Goal: Task Accomplishment & Management: Manage account settings

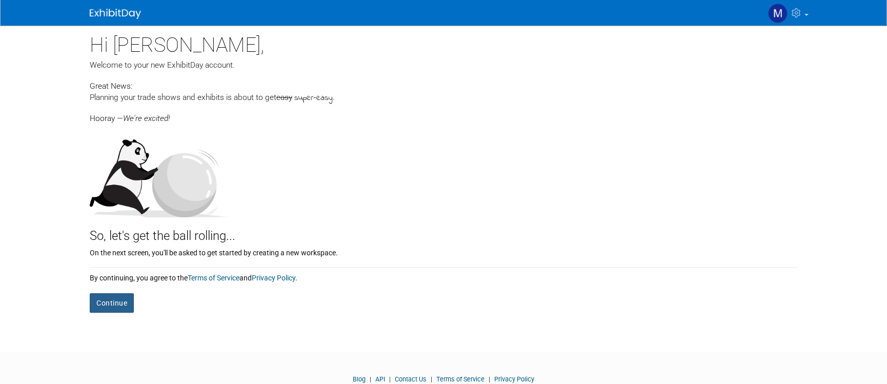
click at [123, 302] on button "Continue" at bounding box center [112, 302] width 44 height 19
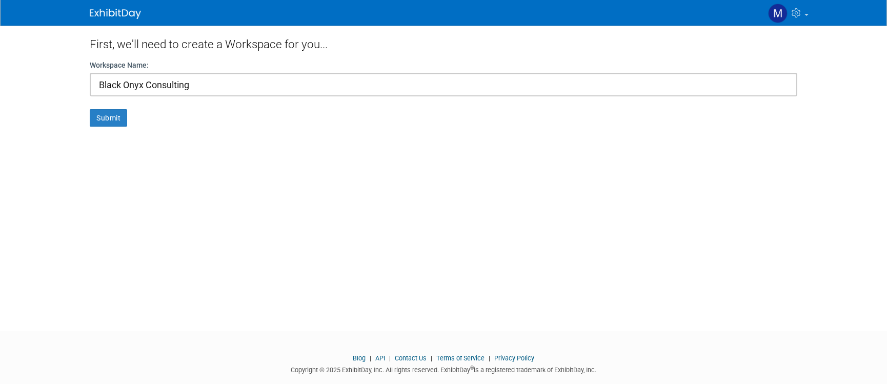
scroll to position [2, 0]
type input "Black Onyx Consulting"
click at [114, 111] on button "Submit" at bounding box center [108, 115] width 37 height 17
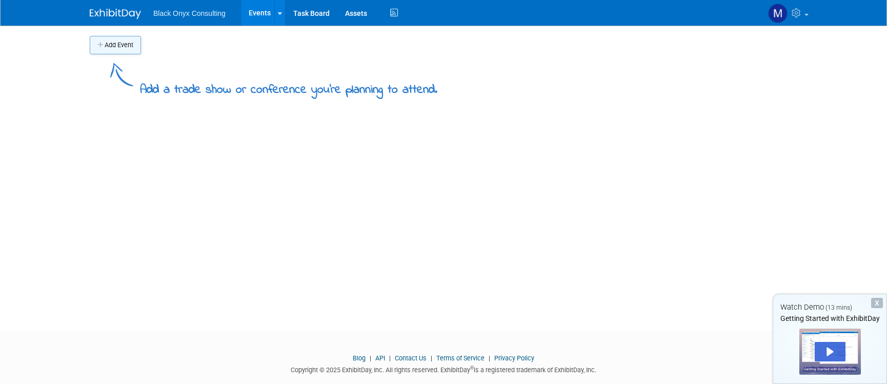
click at [125, 45] on button "Add Event" at bounding box center [115, 45] width 51 height 18
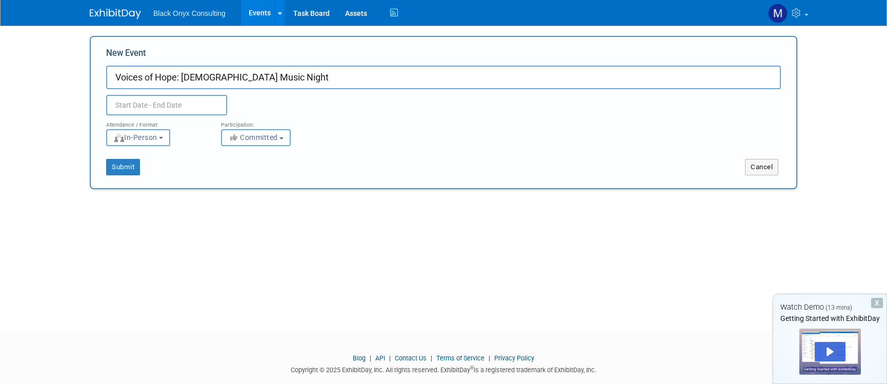
type input "Voices of Hope: [DEMOGRAPHIC_DATA] Music Night"
click at [144, 104] on input "text" at bounding box center [166, 105] width 121 height 21
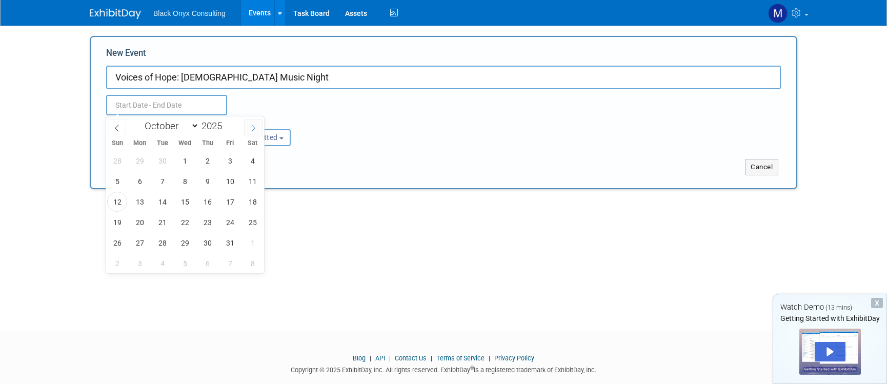
click at [252, 126] on icon at bounding box center [254, 128] width 4 height 7
select select "10"
click at [138, 199] on span "10" at bounding box center [140, 202] width 20 height 20
type input "[DATE] to [DATE]"
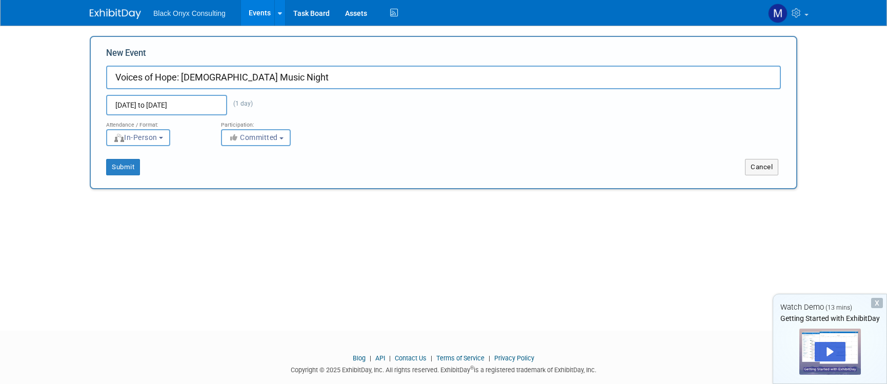
click at [325, 172] on div "Submit" at bounding box center [238, 167] width 294 height 16
click at [276, 134] on span "Committed" at bounding box center [253, 137] width 50 height 8
click at [119, 163] on button "Submit" at bounding box center [123, 167] width 34 height 16
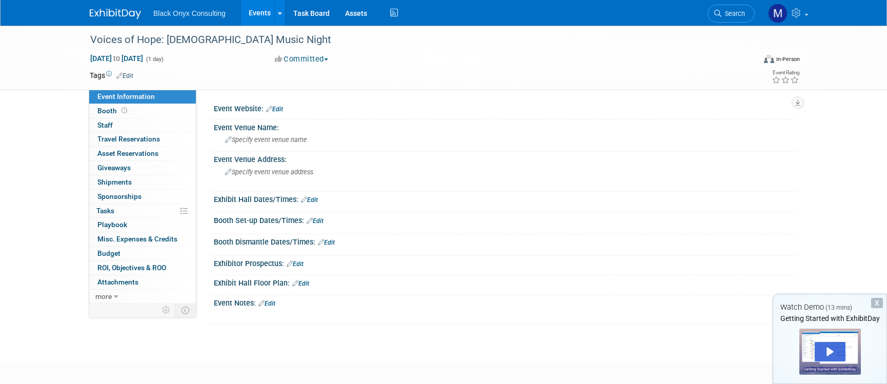
click at [197, 8] on li "Black Onyx Consulting" at bounding box center [196, 9] width 87 height 15
click at [774, 12] on img at bounding box center [777, 13] width 19 height 19
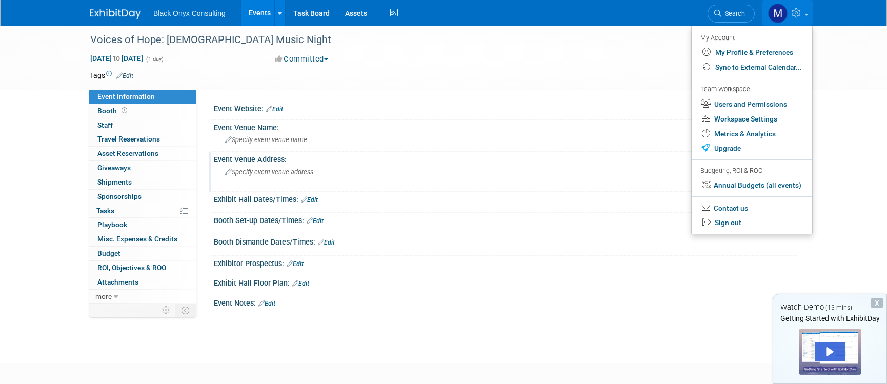
click at [426, 184] on div "Specify event venue address" at bounding box center [336, 176] width 228 height 24
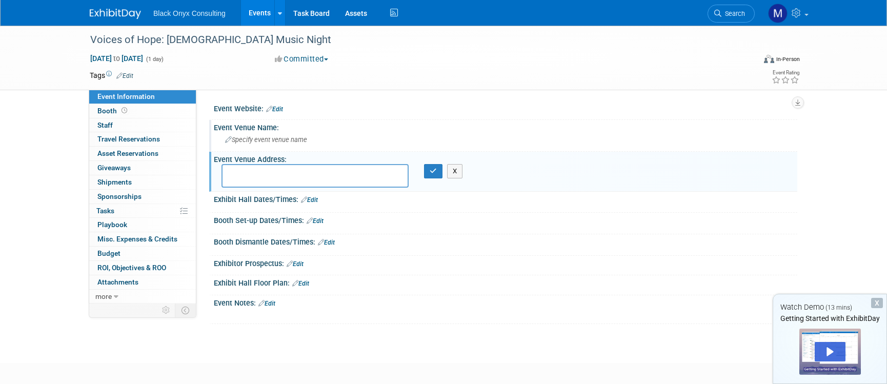
click at [550, 122] on div "Event Venue Name:" at bounding box center [506, 126] width 584 height 13
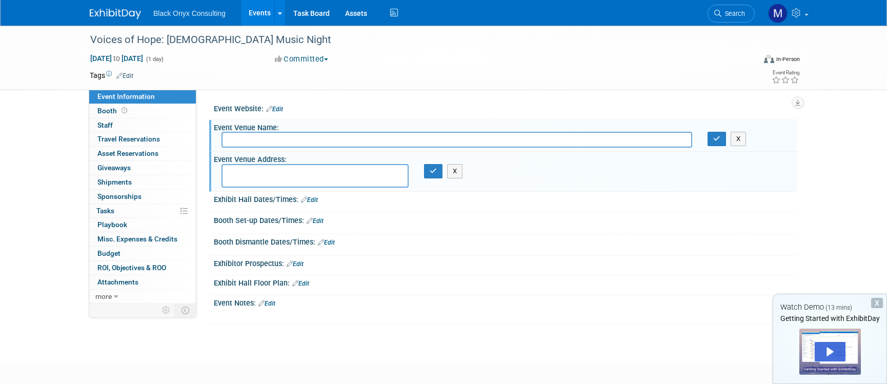
click at [282, 109] on link "Edit" at bounding box center [274, 109] width 17 height 7
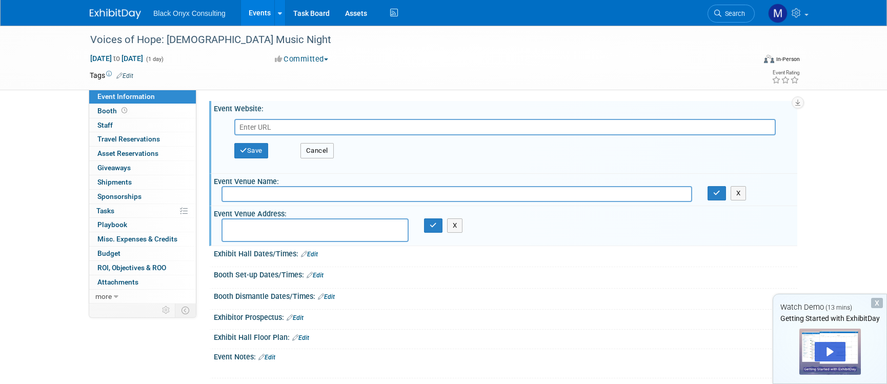
click at [314, 149] on button "Cancel" at bounding box center [316, 150] width 33 height 15
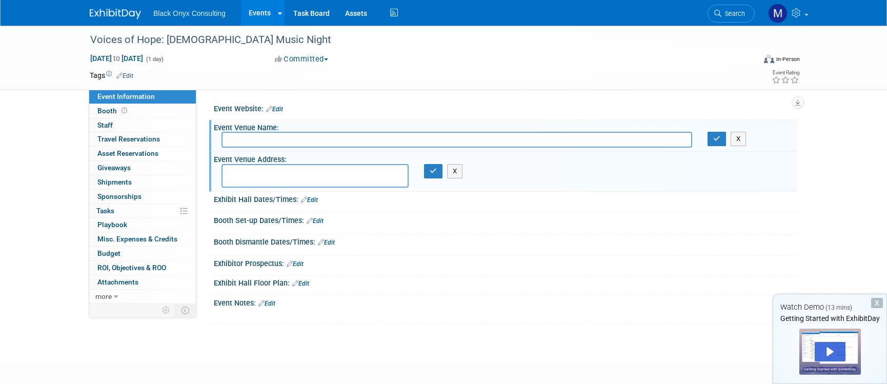
click at [284, 134] on input "text" at bounding box center [457, 140] width 471 height 16
type input "Voices of Hope: [DEMOGRAPHIC_DATA] Music Night"
click at [264, 176] on textarea at bounding box center [315, 176] width 187 height 24
paste textarea "15605 KY-180, Catlettsburg, KY 41129"
type textarea "15605 KY-180 Catlettsburg, KY 41129"
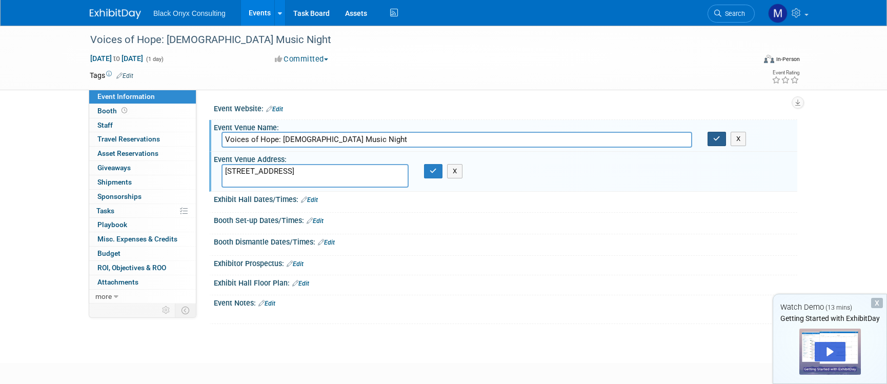
click at [715, 143] on button "button" at bounding box center [717, 139] width 18 height 14
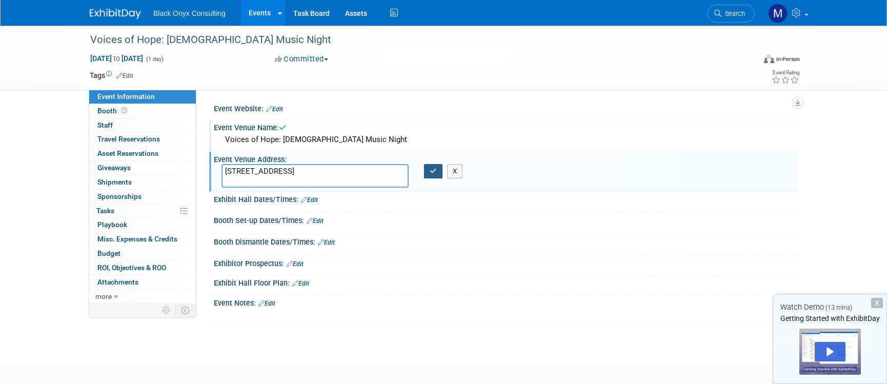
click at [432, 172] on icon "button" at bounding box center [433, 171] width 7 height 7
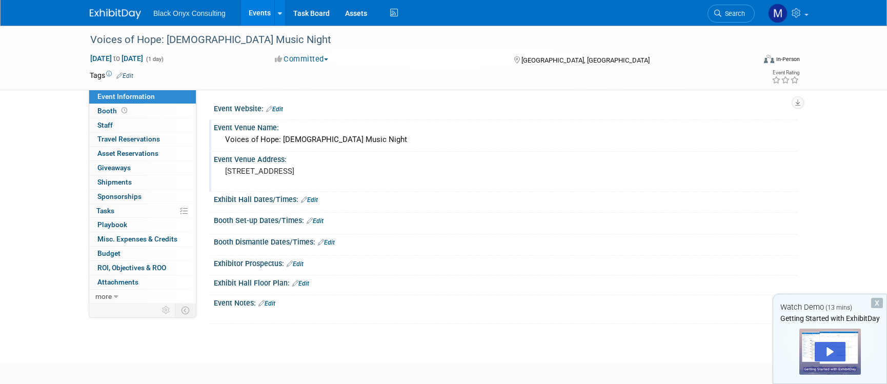
click at [311, 197] on link "Edit" at bounding box center [309, 199] width 17 height 7
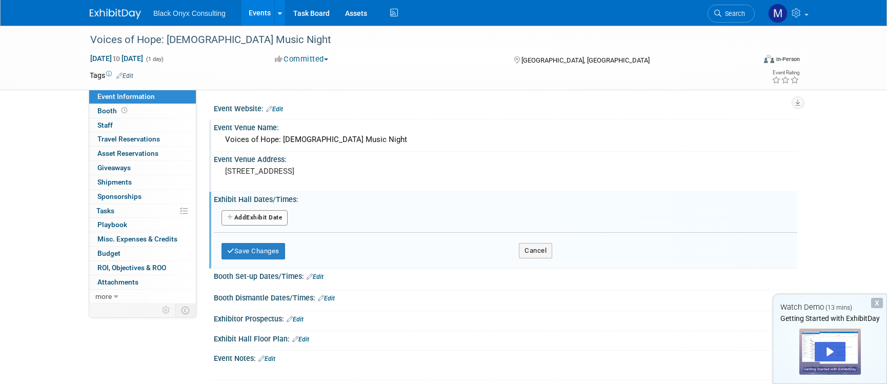
click at [285, 216] on button "Add Another Exhibit Date" at bounding box center [255, 217] width 66 height 15
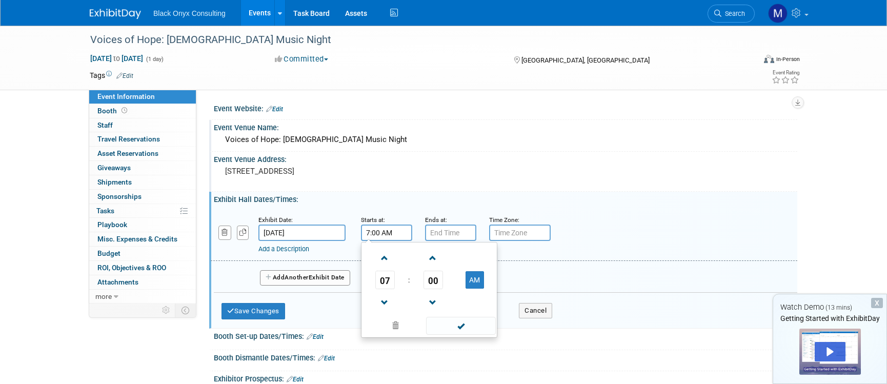
click at [386, 229] on input "7:00 AM" at bounding box center [386, 233] width 51 height 16
type input "3:00 PM"
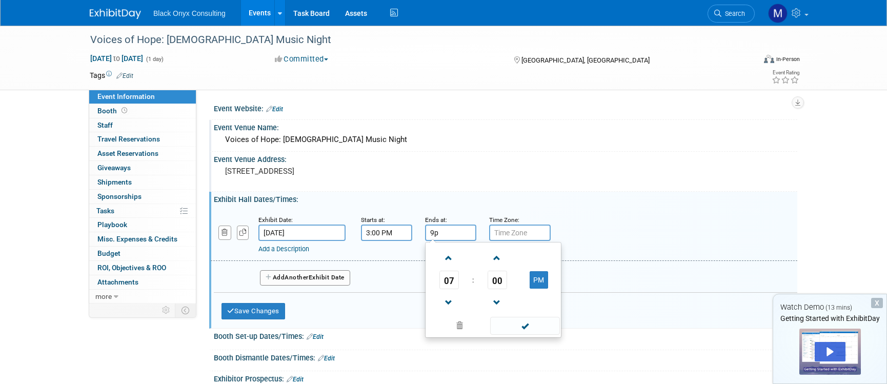
type input "9:00 PM"
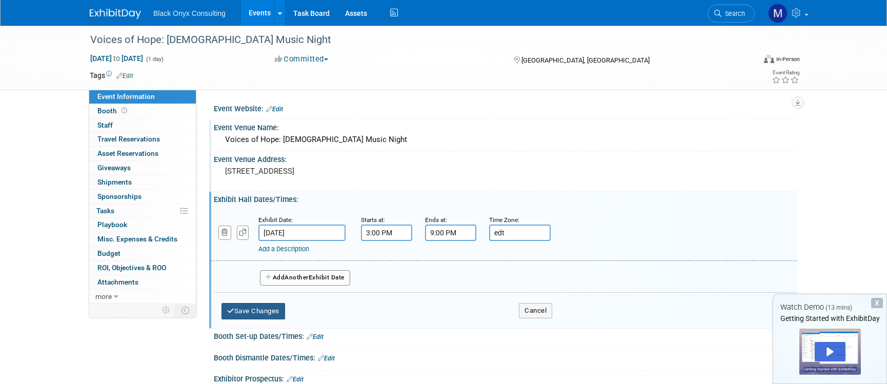
type input "edt"
click at [271, 316] on button "Save Changes" at bounding box center [254, 311] width 64 height 16
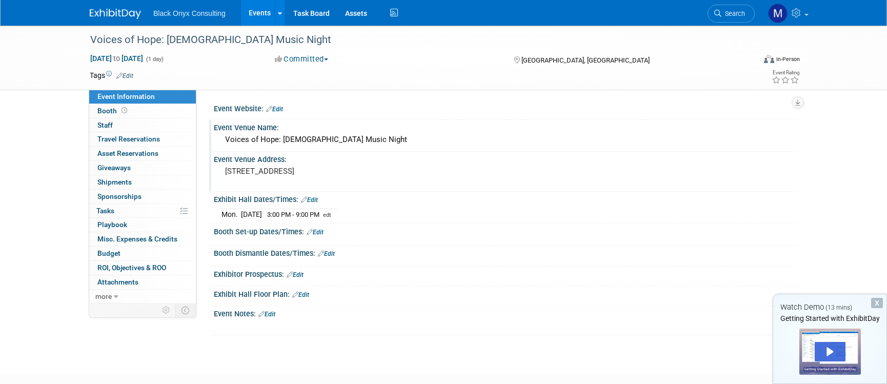
click at [321, 230] on link "Edit" at bounding box center [315, 232] width 17 height 7
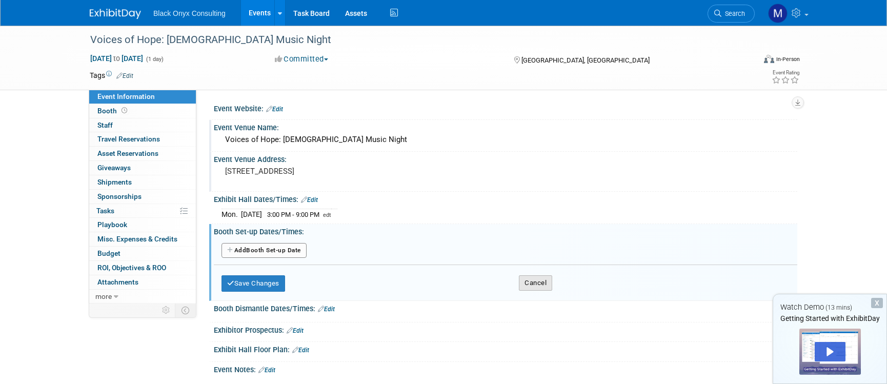
click at [531, 278] on button "Cancel" at bounding box center [535, 282] width 33 height 15
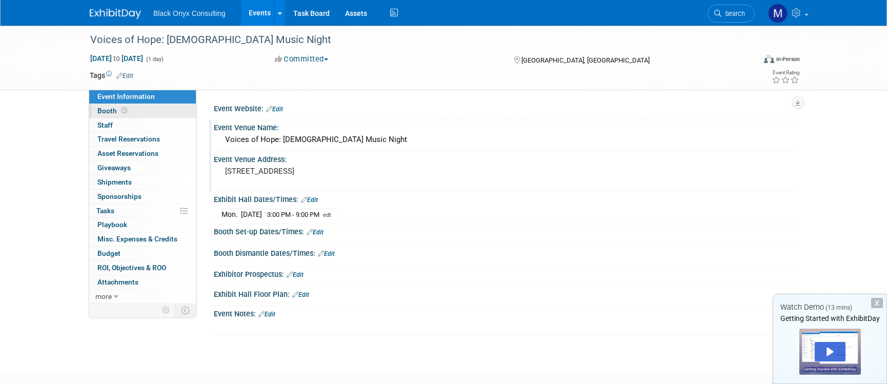
click at [107, 111] on span "Booth" at bounding box center [113, 111] width 32 height 8
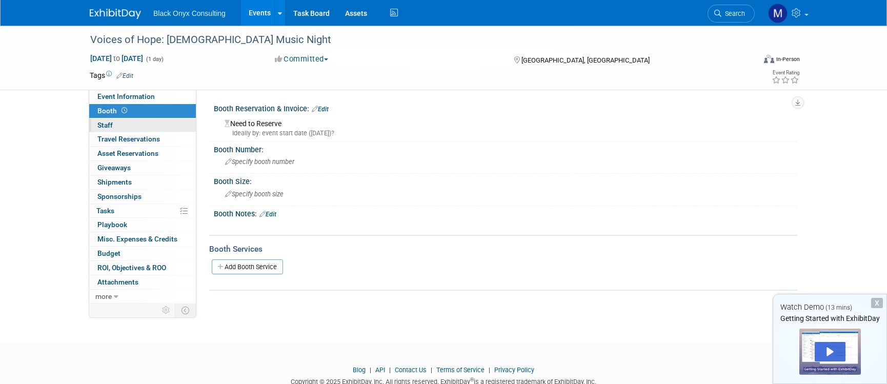
click at [105, 125] on span "Staff 0" at bounding box center [104, 125] width 15 height 8
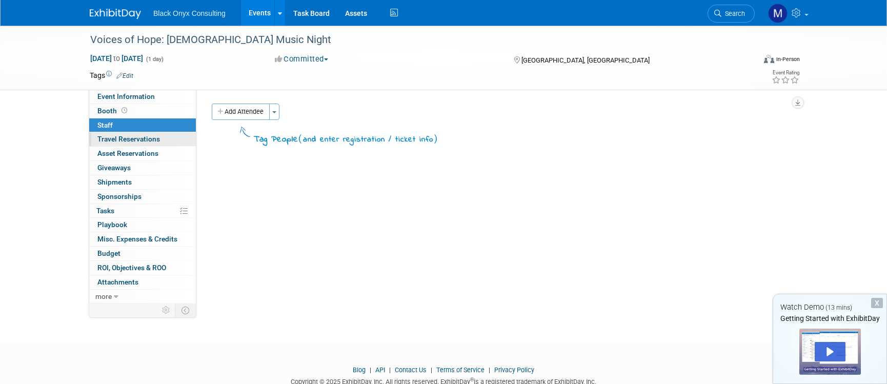
click at [139, 137] on span "Travel Reservations 0" at bounding box center [128, 139] width 63 height 8
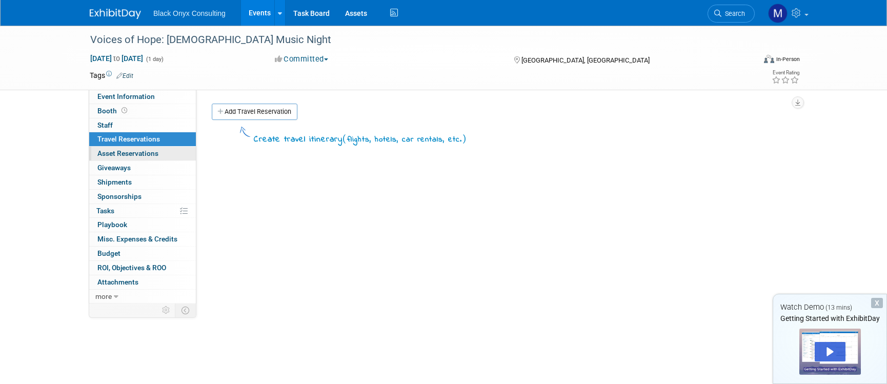
click at [138, 151] on span "Asset Reservations 0" at bounding box center [127, 153] width 61 height 8
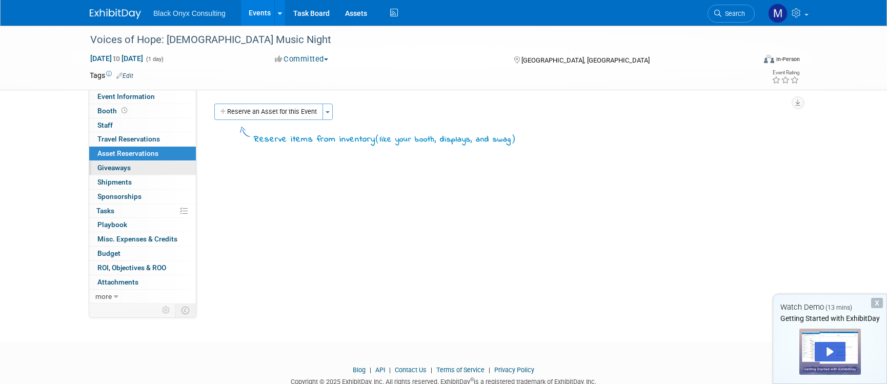
click at [114, 167] on span "Giveaways 0" at bounding box center [113, 168] width 33 height 8
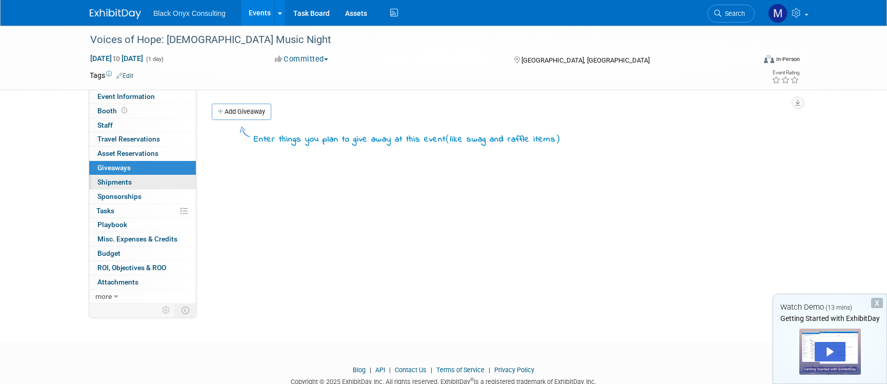
click at [119, 180] on span "Shipments 0" at bounding box center [114, 182] width 34 height 8
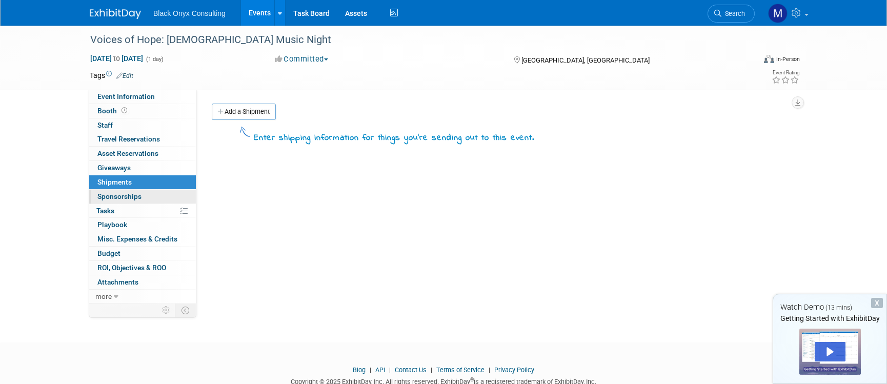
click at [119, 197] on span "Sponsorships 0" at bounding box center [119, 196] width 44 height 8
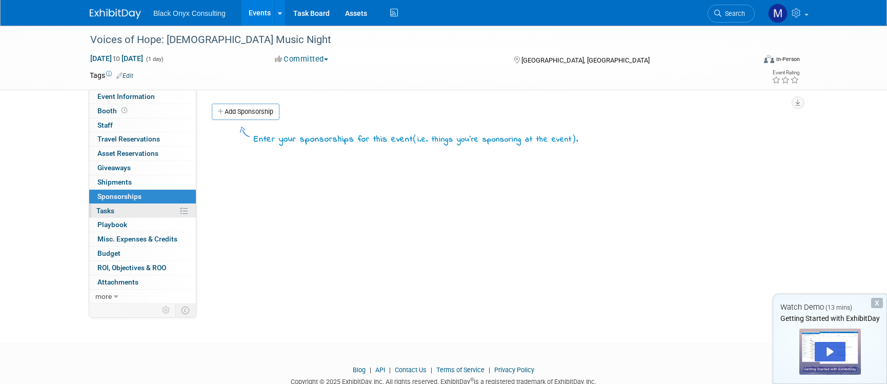
click at [109, 210] on span "Tasks 0%" at bounding box center [105, 211] width 18 height 8
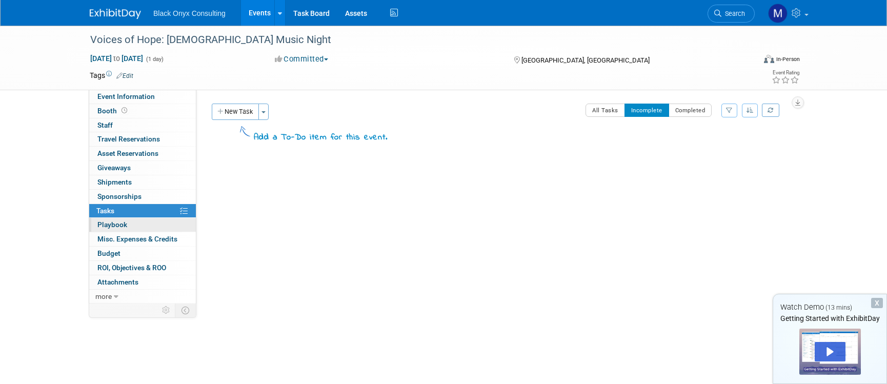
click at [117, 222] on span "Playbook 0" at bounding box center [112, 225] width 30 height 8
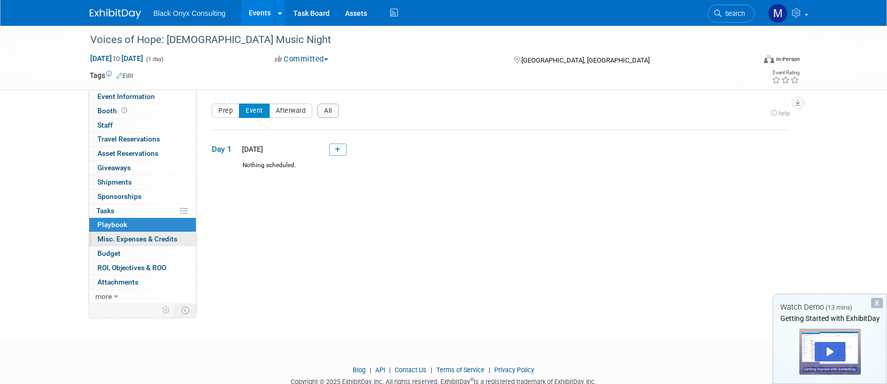
click at [120, 235] on span "Misc. Expenses & Credits 0" at bounding box center [137, 239] width 80 height 8
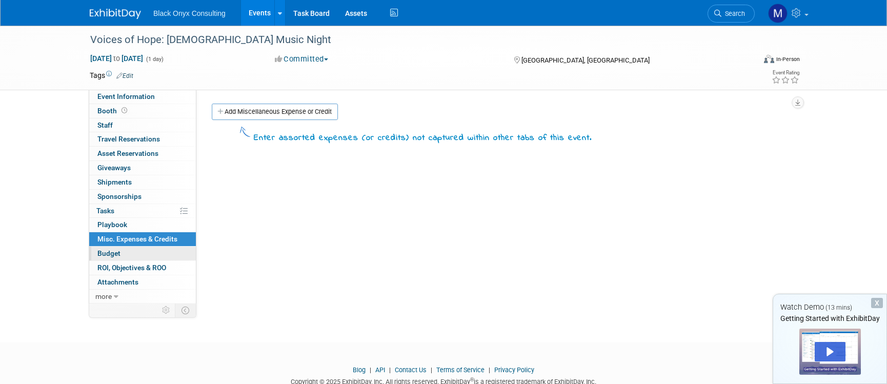
click at [111, 252] on span "Budget" at bounding box center [108, 253] width 23 height 8
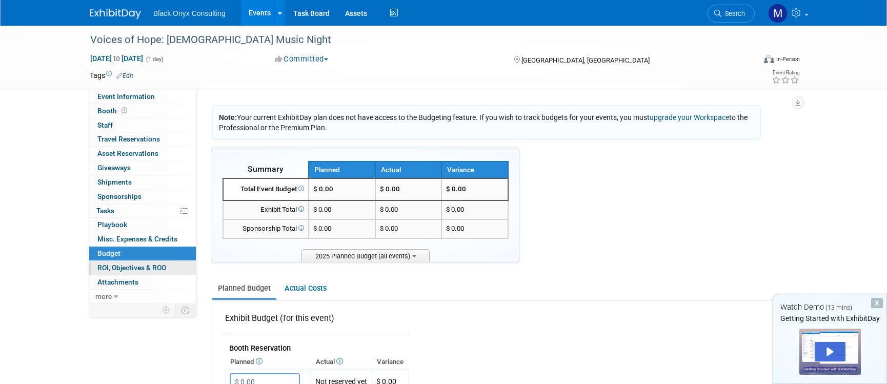
click at [136, 265] on span "ROI, Objectives & ROO 0" at bounding box center [131, 268] width 69 height 8
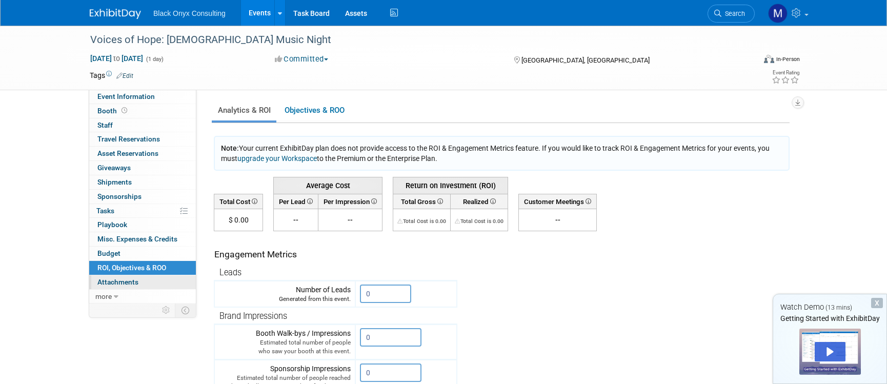
click at [126, 278] on span "Attachments 0" at bounding box center [117, 282] width 41 height 8
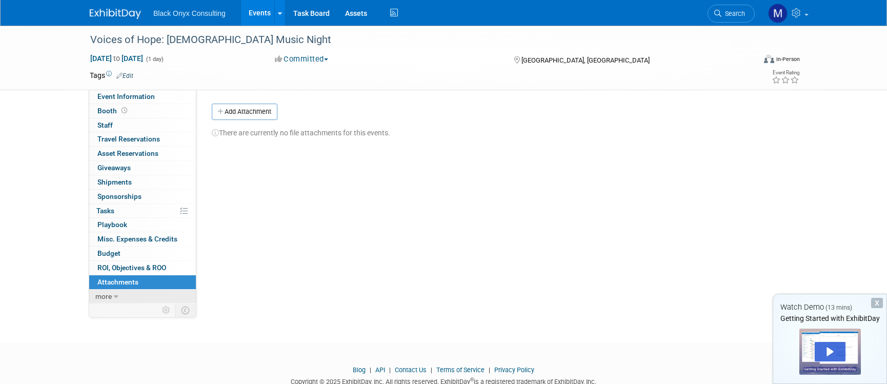
click at [117, 294] on icon at bounding box center [116, 296] width 5 height 7
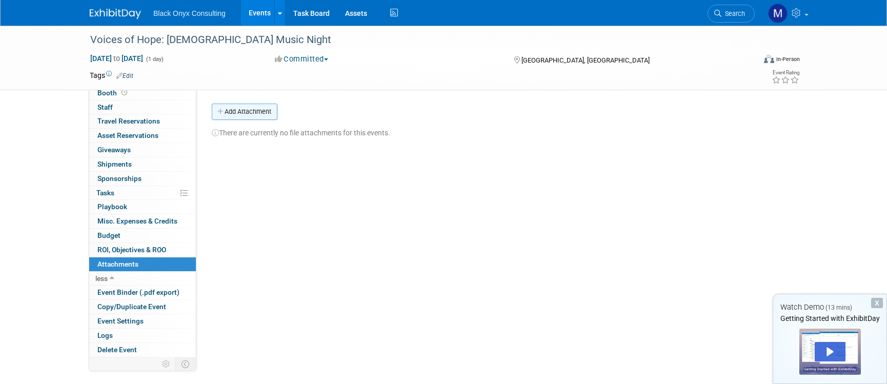
click at [256, 111] on button "Add Attachment" at bounding box center [245, 112] width 66 height 16
drag, startPoint x: 294, startPoint y: 260, endPoint x: 264, endPoint y: 261, distance: 29.7
click at [294, 258] on div "Event Website: Edit Event Venue Name: Voices of Hope: Gospel Music Night Event …" at bounding box center [496, 233] width 601 height 286
click at [119, 293] on span "Event Binder (.pdf export)" at bounding box center [138, 292] width 82 height 8
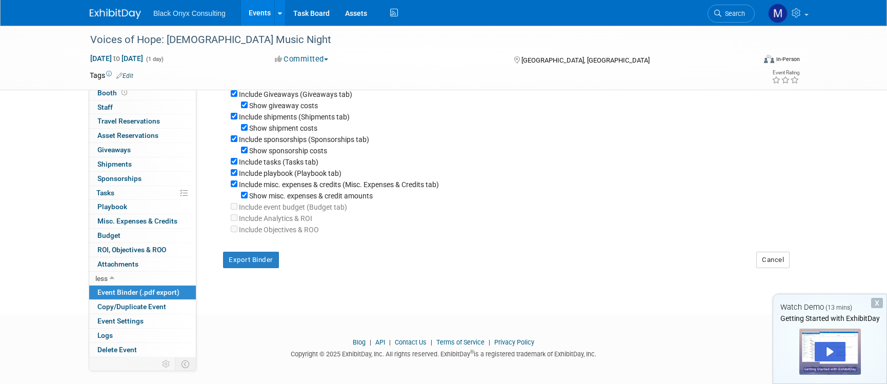
scroll to position [174, 0]
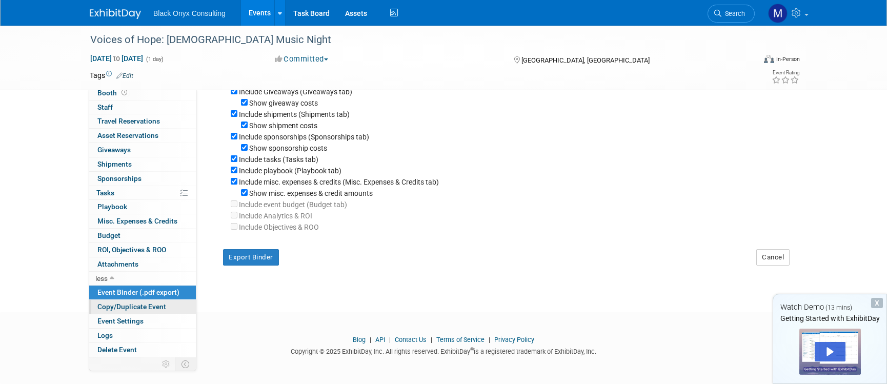
click at [132, 304] on span "Copy/Duplicate Event" at bounding box center [131, 307] width 69 height 8
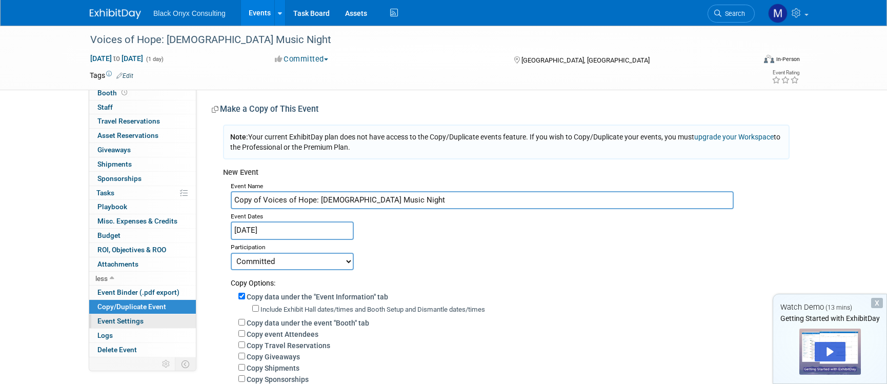
click at [120, 323] on span "Event Settings" at bounding box center [120, 321] width 46 height 8
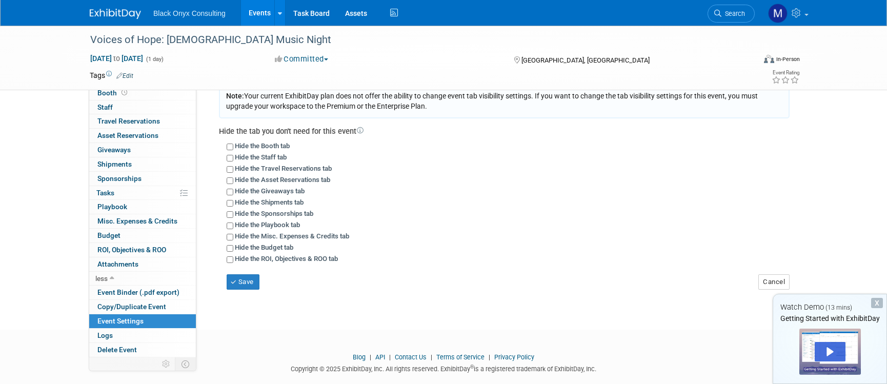
scroll to position [39, 0]
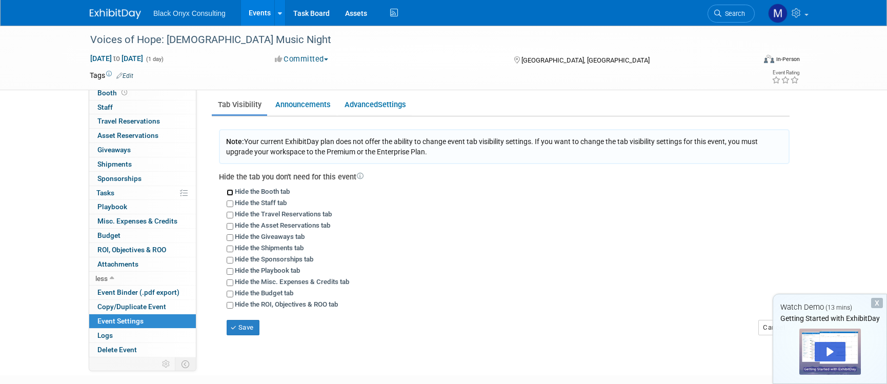
click at [231, 192] on input "Hide the Booth tab" at bounding box center [230, 192] width 7 height 7
checkbox input "true"
click at [229, 216] on input "Hide the Travel Reservations tab" at bounding box center [230, 215] width 7 height 7
checkbox input "true"
click at [230, 225] on input "Hide the Asset Reservations tab" at bounding box center [230, 226] width 7 height 7
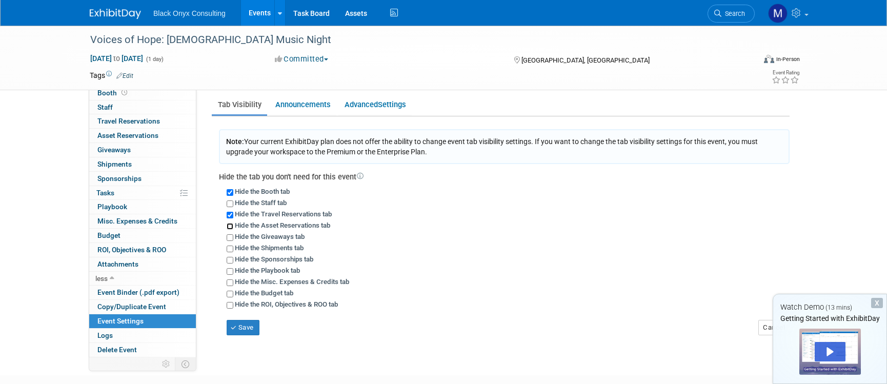
checkbox input "true"
click at [230, 237] on input "Hide the Giveaways tab" at bounding box center [230, 237] width 7 height 7
checkbox input "true"
click at [229, 250] on input "Hide the Shipments tab" at bounding box center [230, 249] width 7 height 7
checkbox input "true"
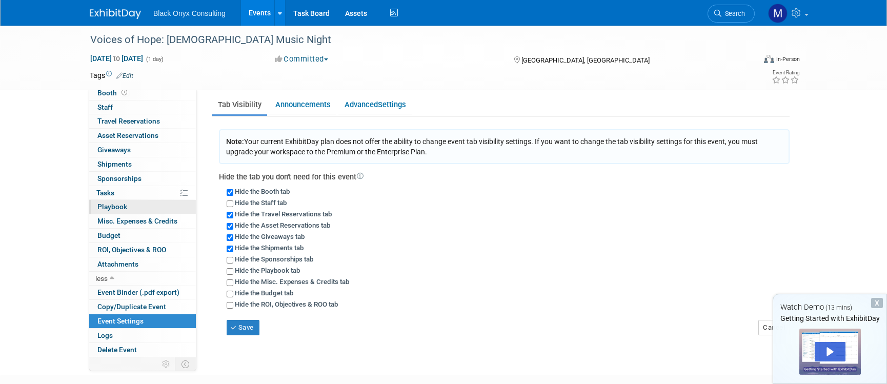
click at [121, 205] on span "Playbook 0" at bounding box center [112, 207] width 30 height 8
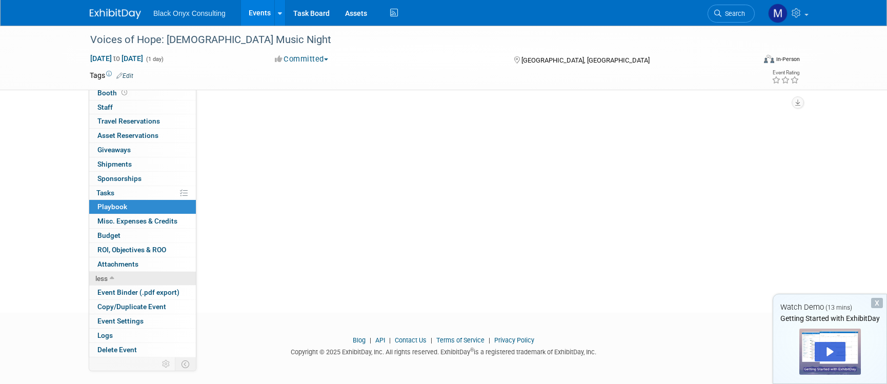
scroll to position [102, 0]
click at [138, 304] on span "Copy/Duplicate Event" at bounding box center [131, 307] width 69 height 8
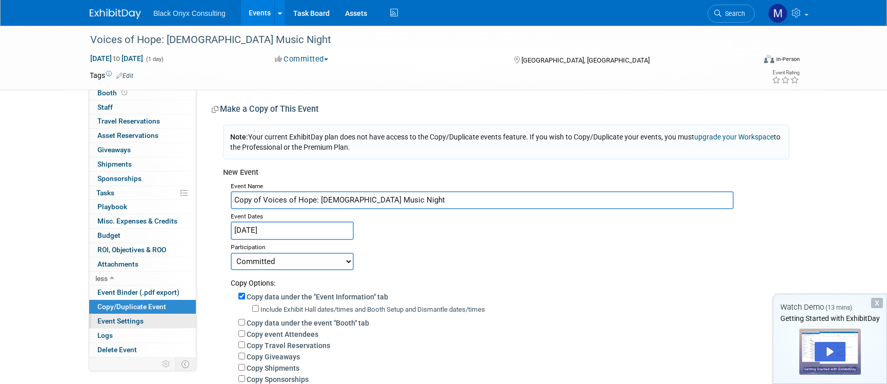
click at [134, 319] on span "Event Settings" at bounding box center [120, 321] width 46 height 8
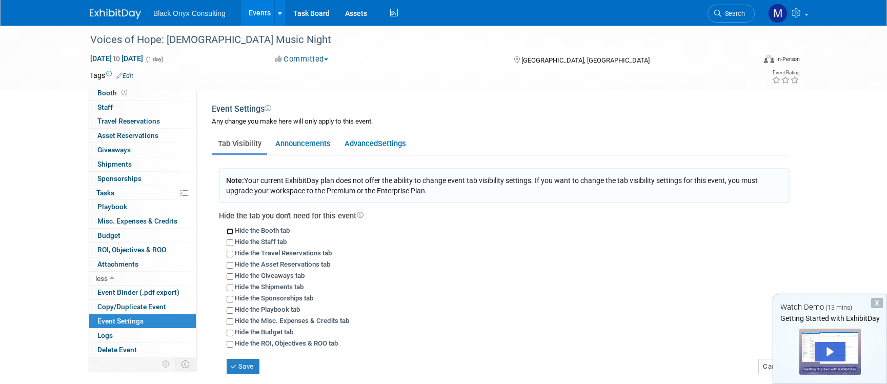
click at [229, 230] on input "Hide the Booth tab" at bounding box center [230, 231] width 7 height 7
checkbox input "true"
click at [230, 255] on input "Hide the Travel Reservations tab" at bounding box center [230, 254] width 7 height 7
checkbox input "true"
click at [229, 264] on input "Hide the Asset Reservations tab" at bounding box center [230, 265] width 7 height 7
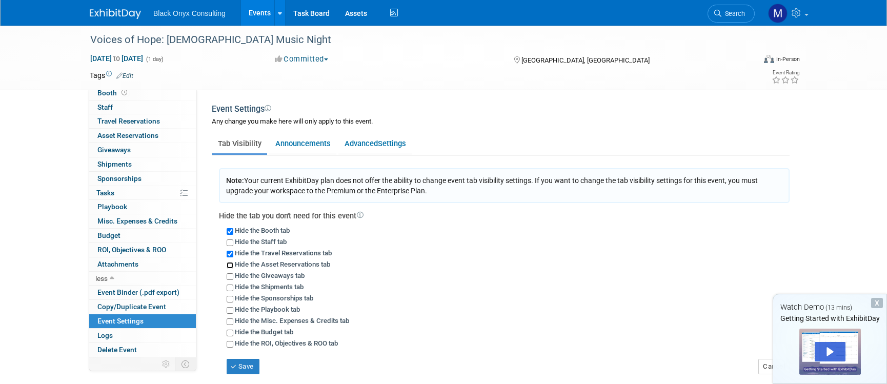
checkbox input "true"
click at [229, 274] on input "Hide the Giveaways tab" at bounding box center [230, 276] width 7 height 7
checkbox input "true"
click at [230, 287] on input "Hide the Shipments tab" at bounding box center [230, 288] width 7 height 7
checkbox input "true"
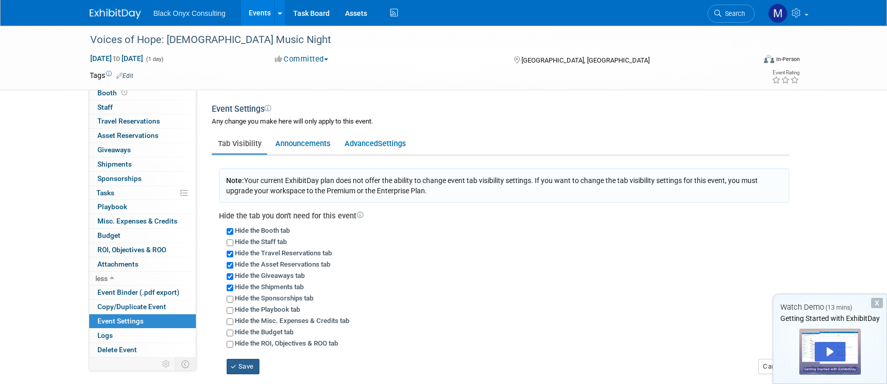
click at [248, 365] on button "Save" at bounding box center [243, 366] width 33 height 15
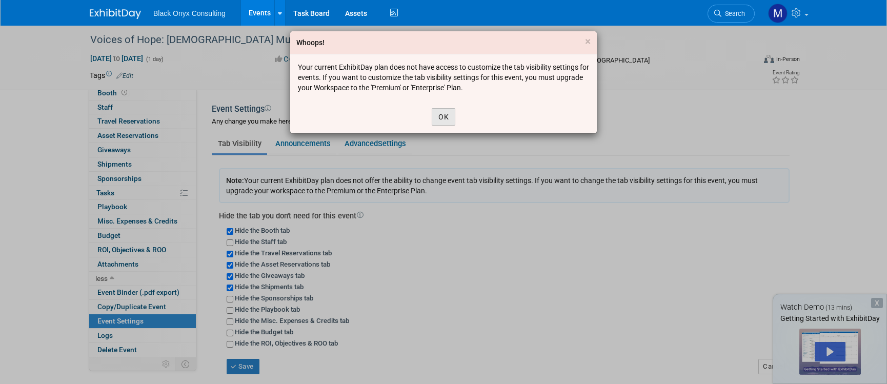
click at [446, 114] on button "OK" at bounding box center [444, 116] width 24 height 17
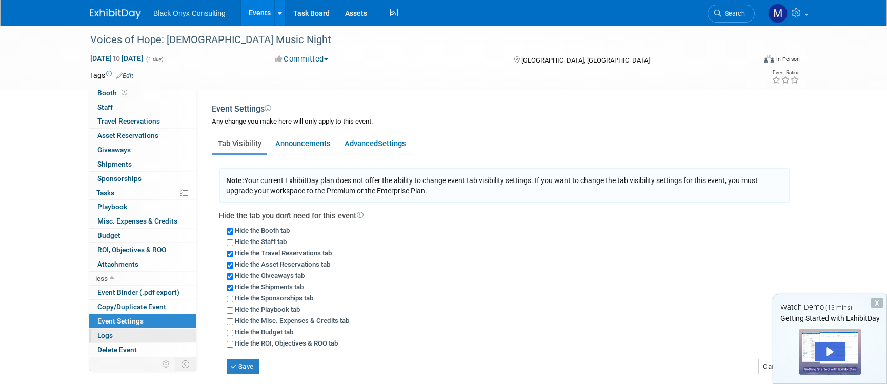
click at [121, 337] on link "Logs" at bounding box center [142, 336] width 107 height 14
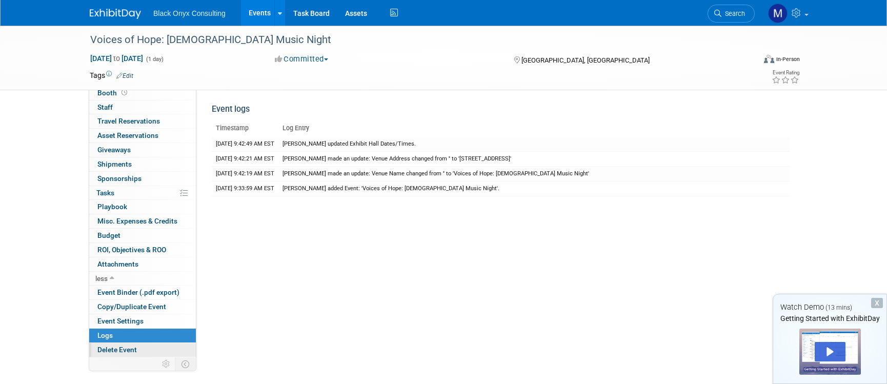
click at [130, 350] on span "Delete Event" at bounding box center [116, 350] width 39 height 8
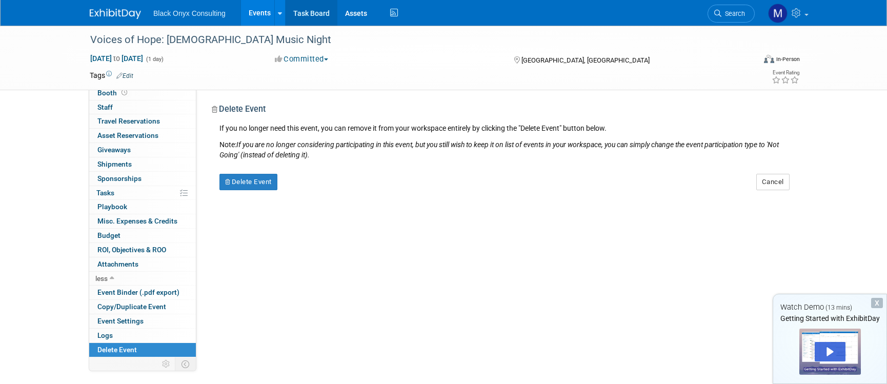
click at [306, 9] on link "Task Board" at bounding box center [312, 13] width 52 height 26
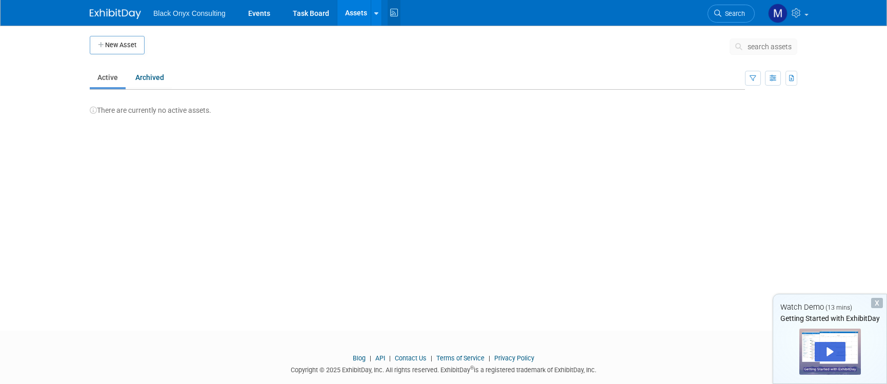
click at [395, 15] on icon at bounding box center [394, 13] width 13 height 16
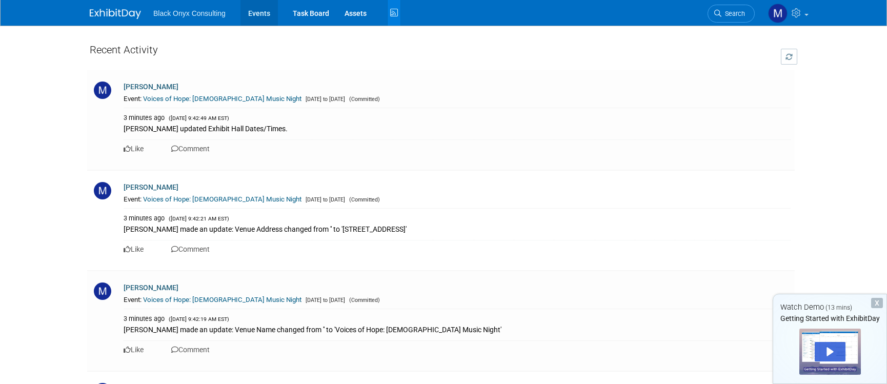
click at [254, 14] on link "Events" at bounding box center [259, 13] width 37 height 26
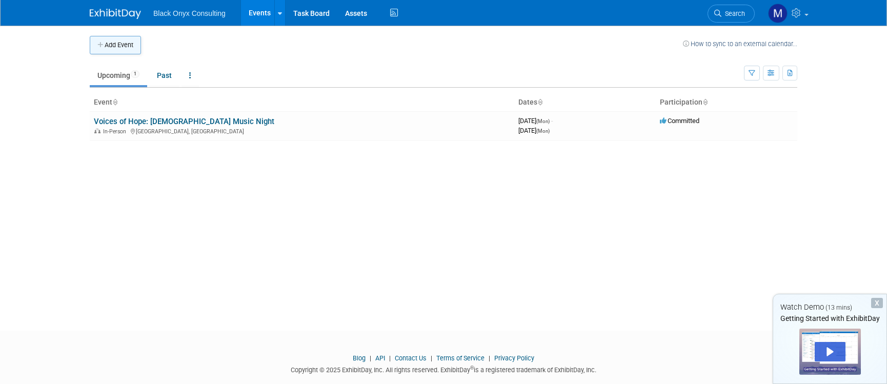
click at [114, 41] on button "Add Event" at bounding box center [115, 45] width 51 height 18
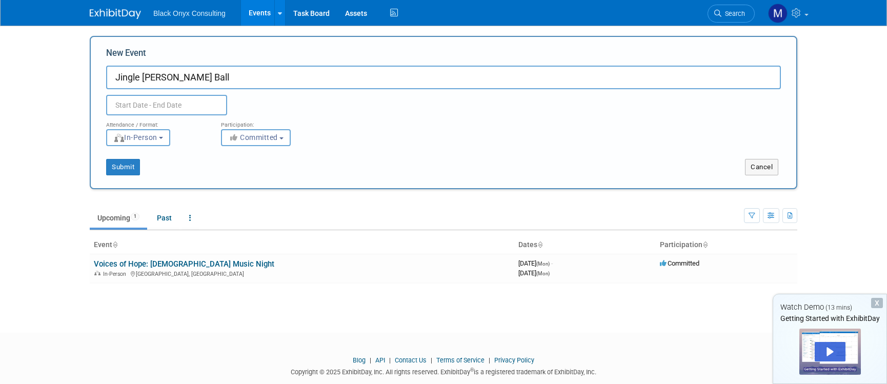
type input "Jingle [PERSON_NAME] Ball"
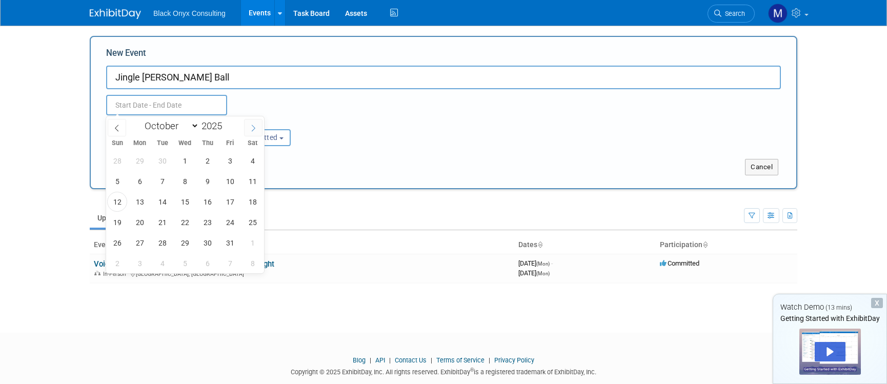
click at [255, 128] on icon at bounding box center [254, 128] width 4 height 7
select select "11"
click at [254, 161] on span "6" at bounding box center [253, 161] width 20 height 20
type input "[DATE] to [DATE]"
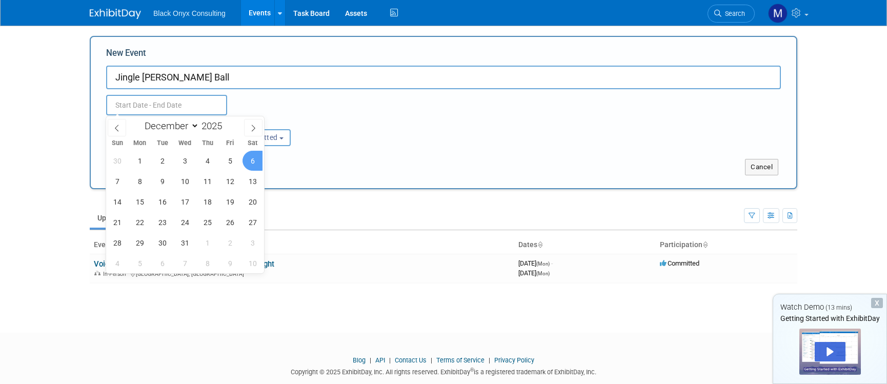
type input "[DATE] to [DATE]"
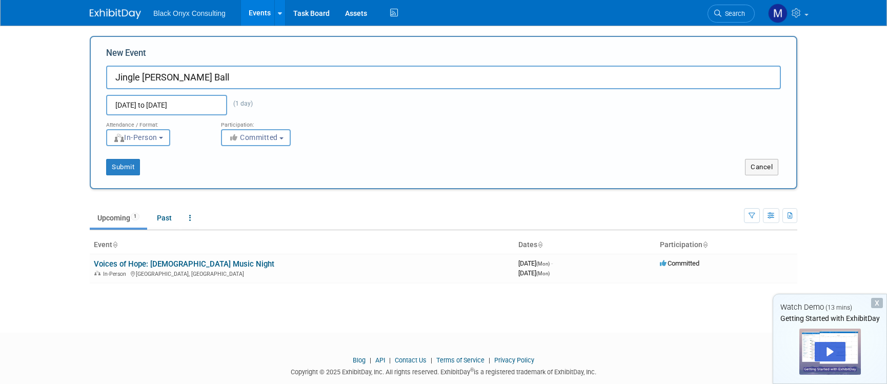
click at [312, 91] on div "Dec 6, 2025 to Dec 6, 2025 (1 day) Duplicate Event Warning" at bounding box center [443, 102] width 690 height 26
click at [132, 170] on button "Submit" at bounding box center [123, 167] width 34 height 16
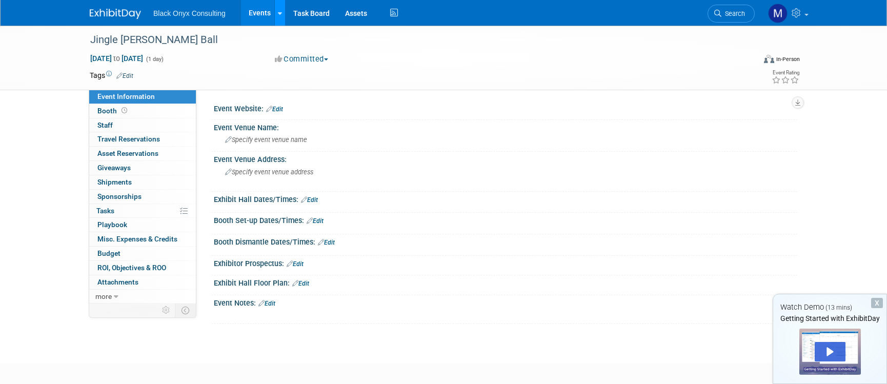
click at [283, 11] on link at bounding box center [279, 13] width 11 height 26
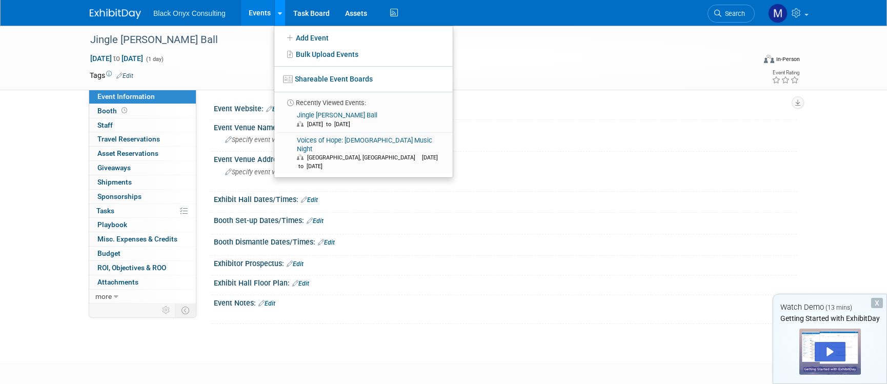
click at [283, 11] on link at bounding box center [279, 13] width 11 height 26
